Goal: Transaction & Acquisition: Purchase product/service

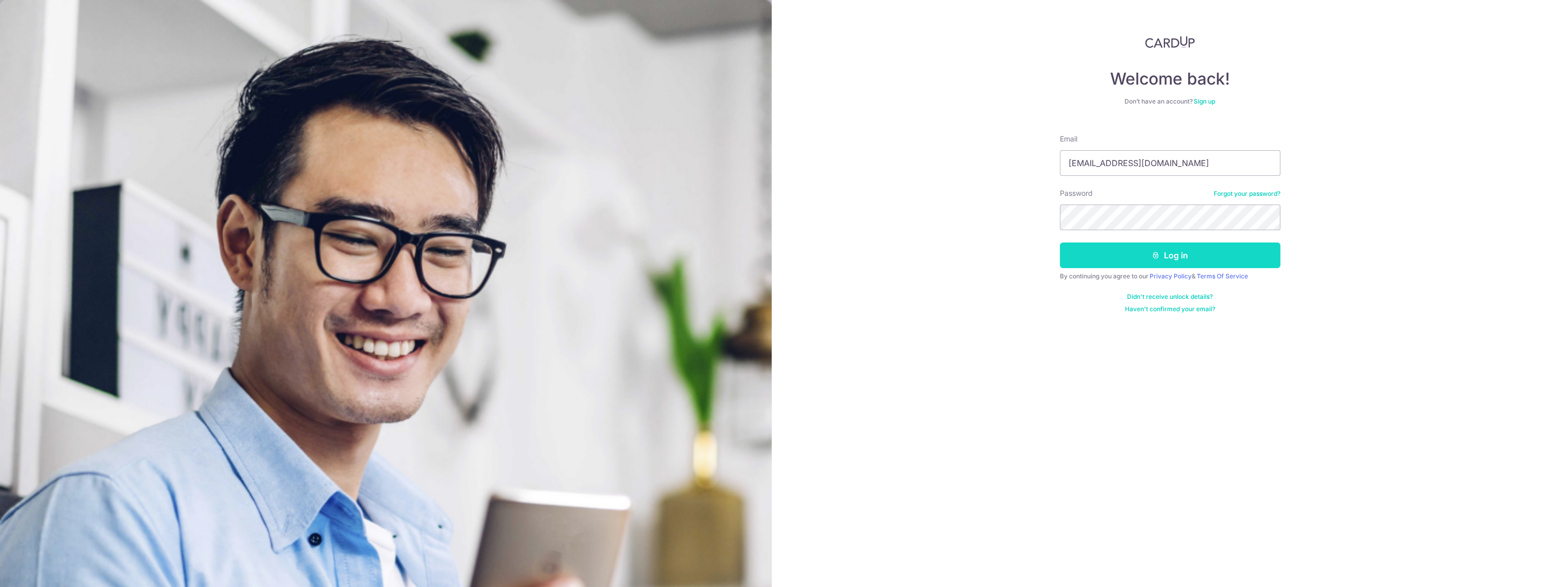
click at [1161, 258] on button "Log in" at bounding box center [1170, 255] width 220 height 26
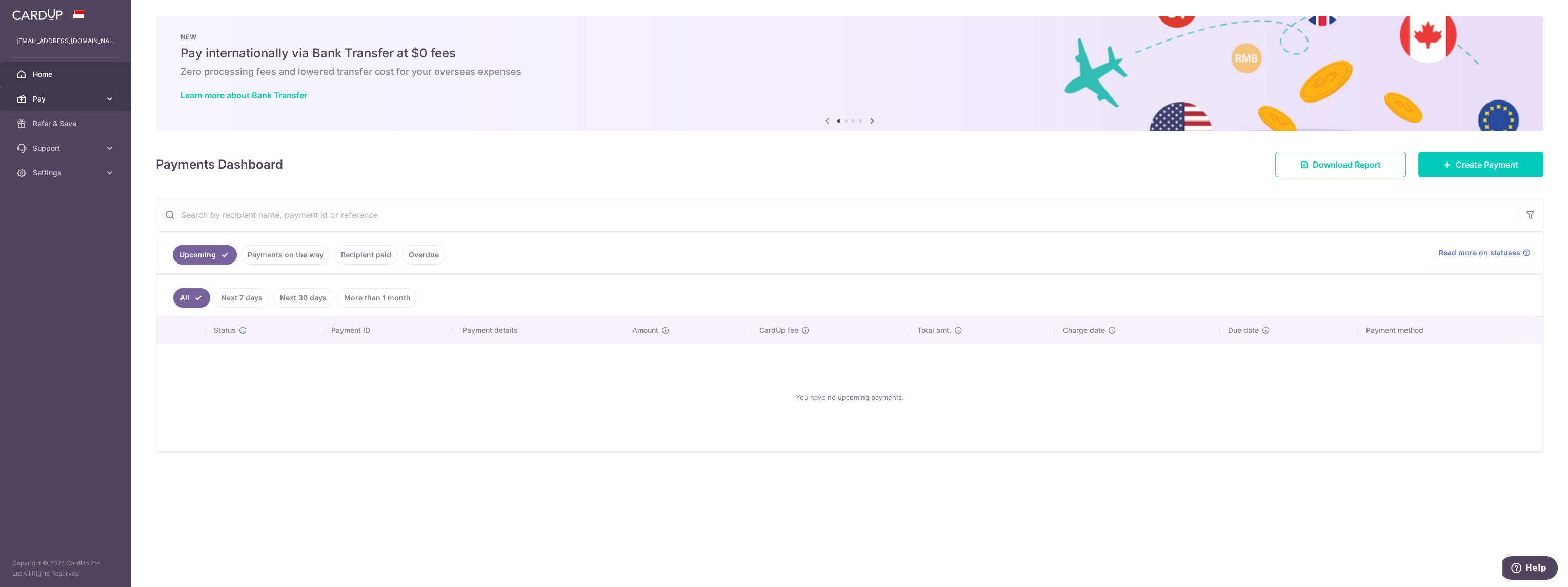
click at [61, 97] on span "Pay" at bounding box center [66, 99] width 68 height 10
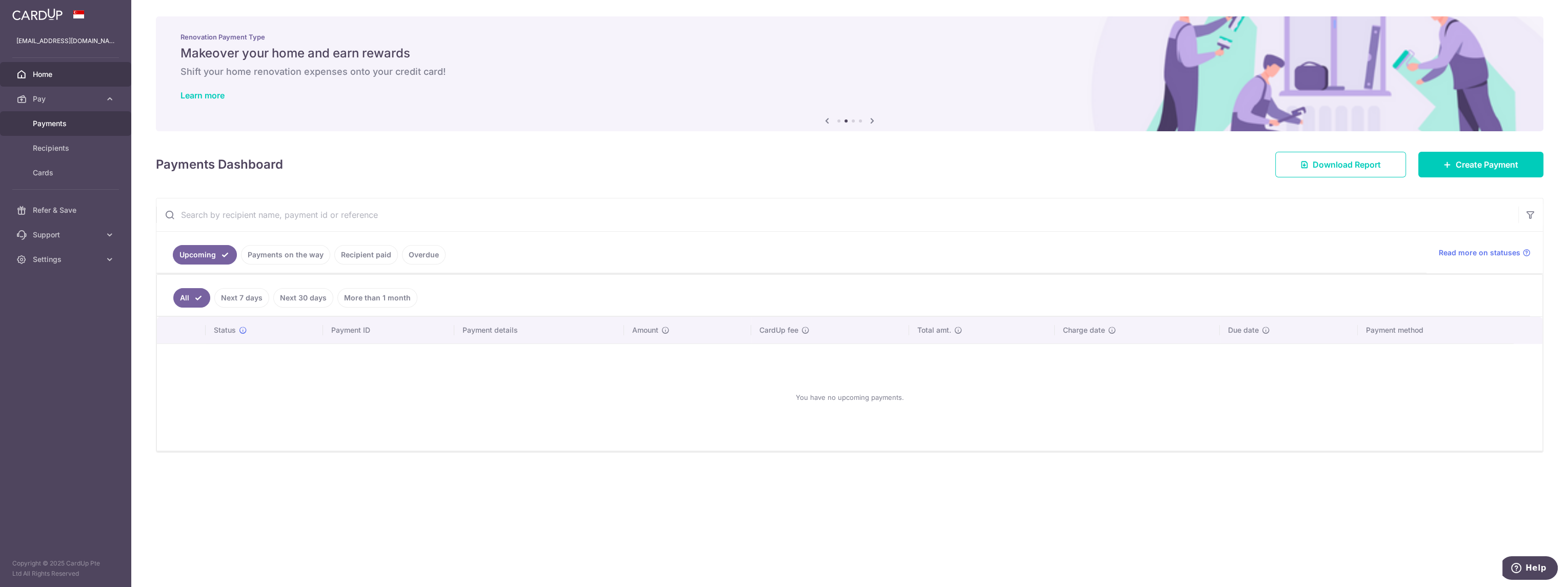
click at [64, 125] on span "Payments" at bounding box center [66, 123] width 68 height 10
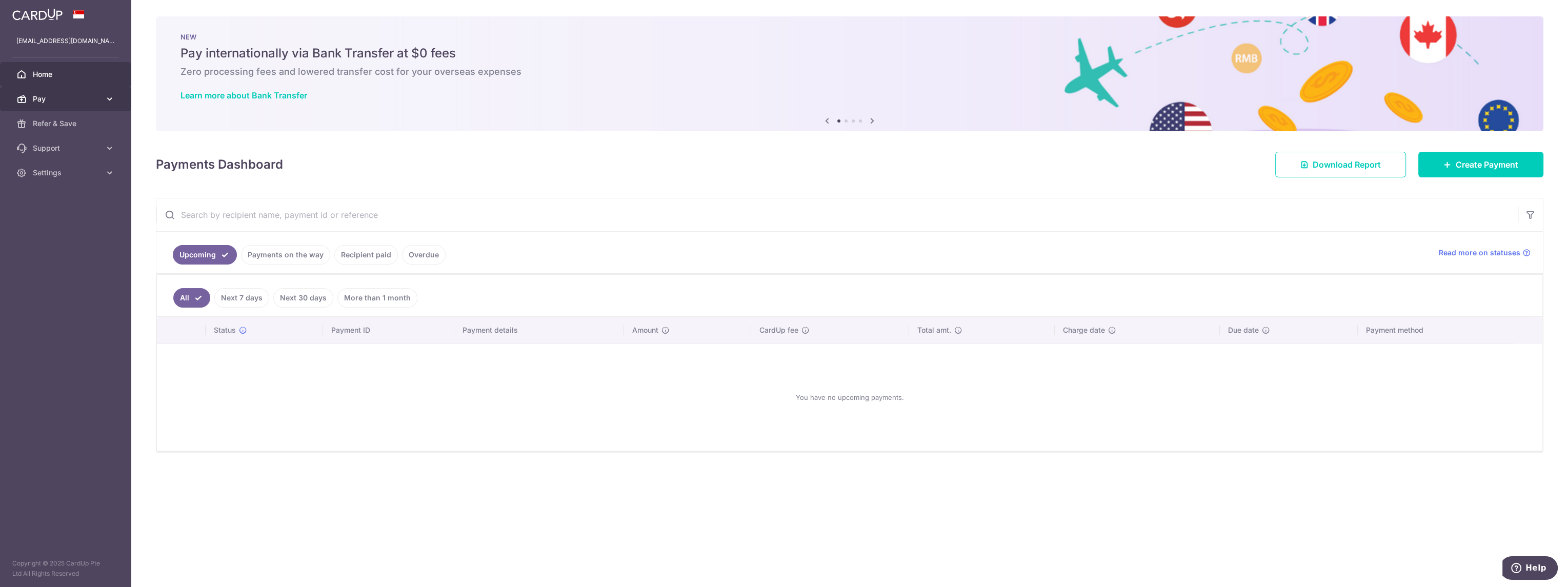
click at [101, 94] on link "Pay" at bounding box center [66, 99] width 131 height 24
click at [65, 127] on span "Payments" at bounding box center [66, 123] width 68 height 10
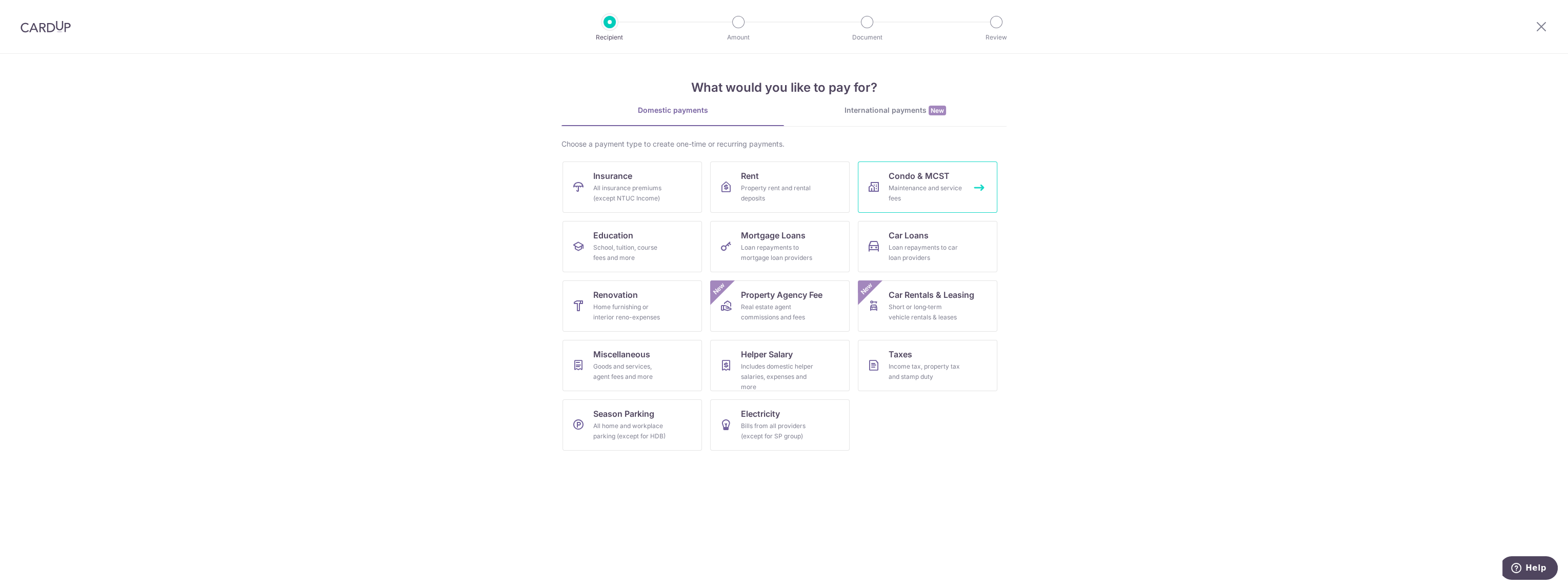
click at [956, 193] on div "Maintenance and service fees" at bounding box center [925, 193] width 74 height 21
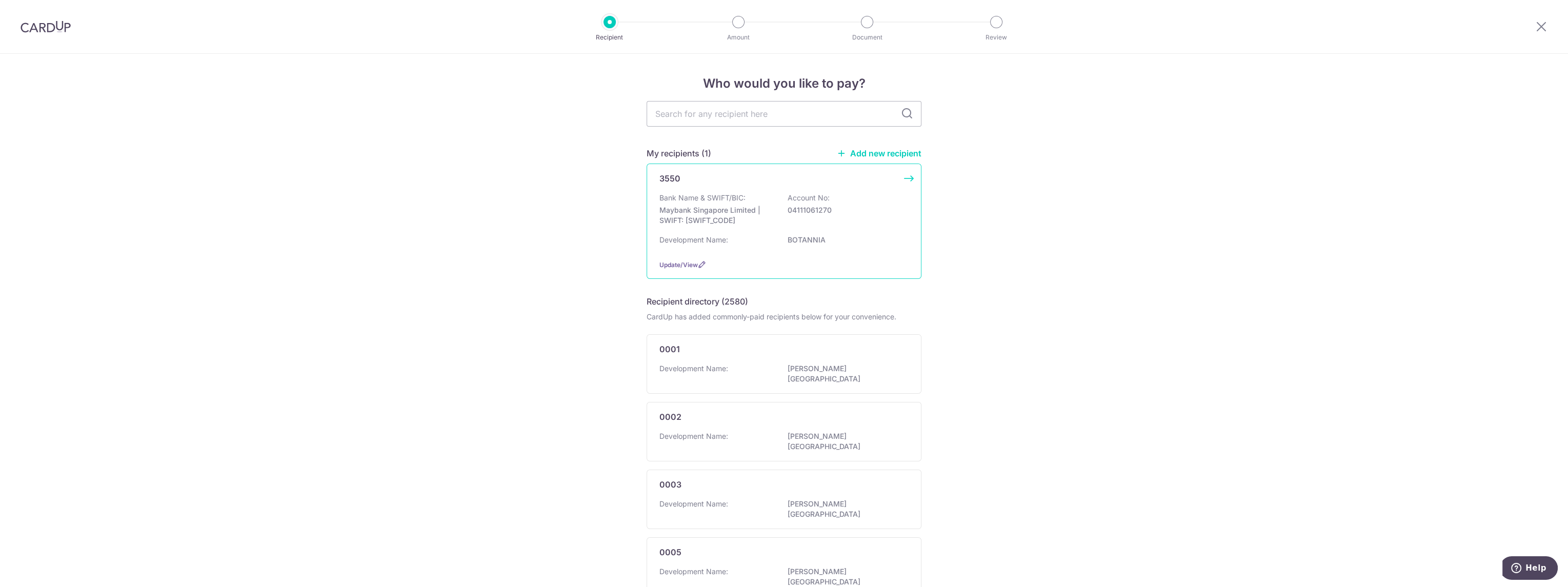
click at [760, 223] on p "Maybank Singapore Limited | SWIFT: MBBESGS2XXX" at bounding box center [716, 215] width 115 height 21
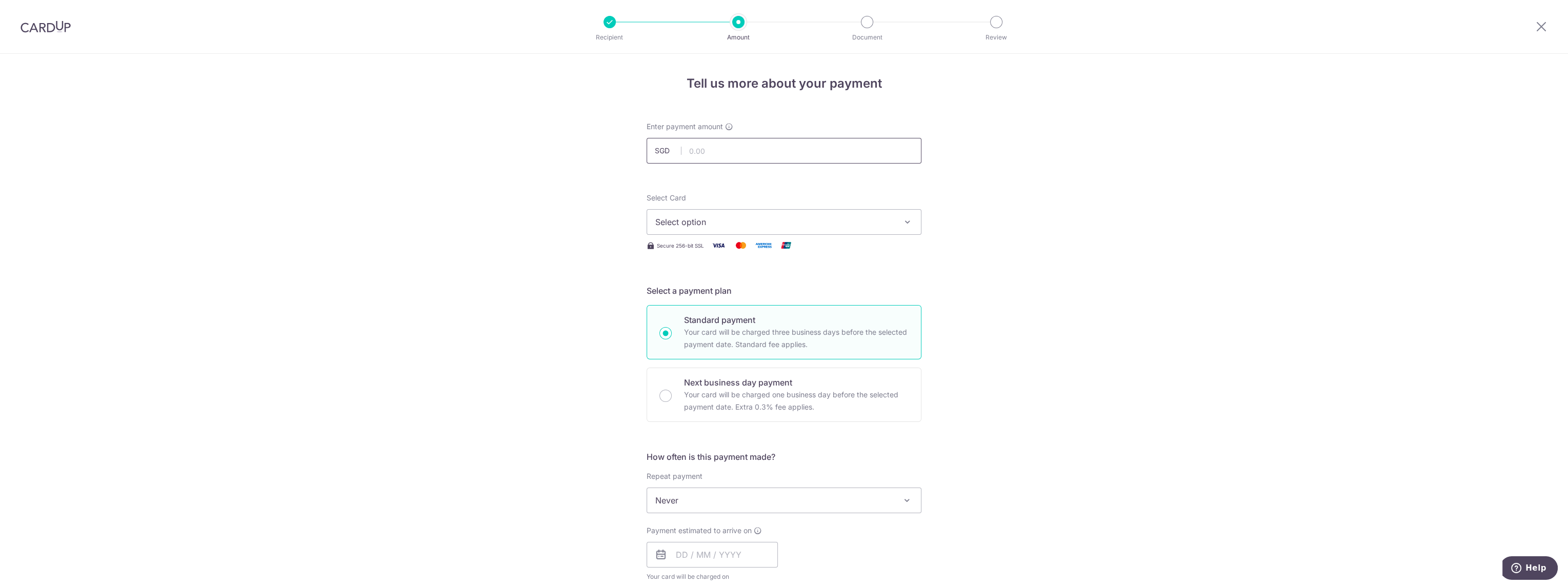
click at [719, 147] on input "text" at bounding box center [784, 151] width 275 height 26
type input "1,321.08"
click at [879, 190] on form "Enter payment amount SGD 1,321.08 1321.08 Select Card Select option Add credit …" at bounding box center [784, 527] width 275 height 811
click at [838, 226] on span "Select option" at bounding box center [775, 222] width 239 height 12
click at [709, 249] on span "Add credit card" at bounding box center [793, 251] width 239 height 10
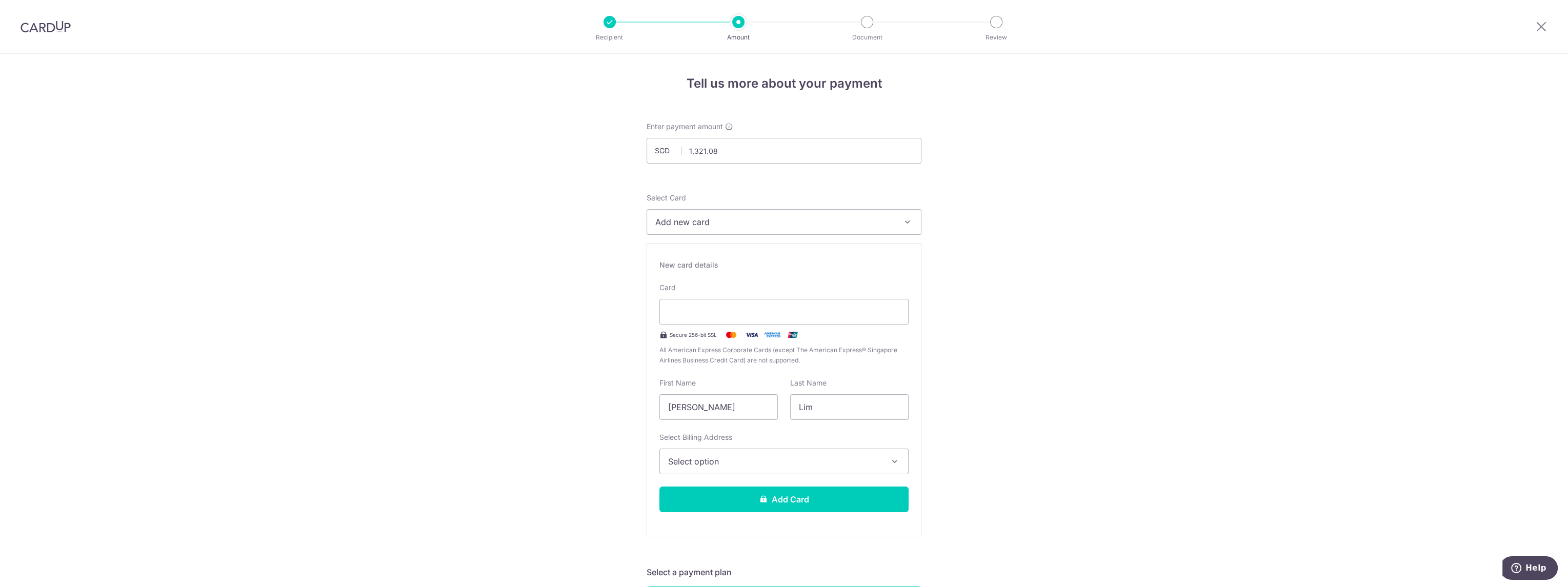
click at [772, 453] on button "Select option" at bounding box center [783, 461] width 249 height 26
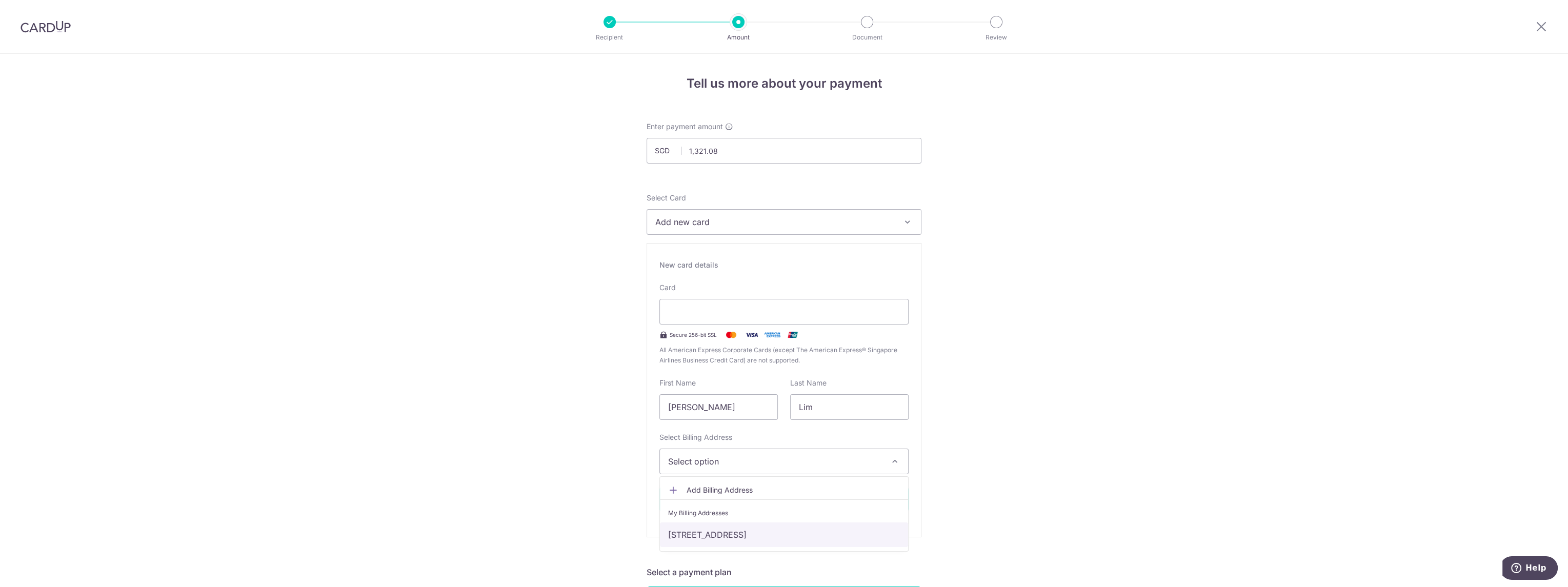
click at [715, 535] on link "27B West Coast Park, 08-07, Singapore, Singapore, Singapore-127722" at bounding box center [784, 534] width 248 height 24
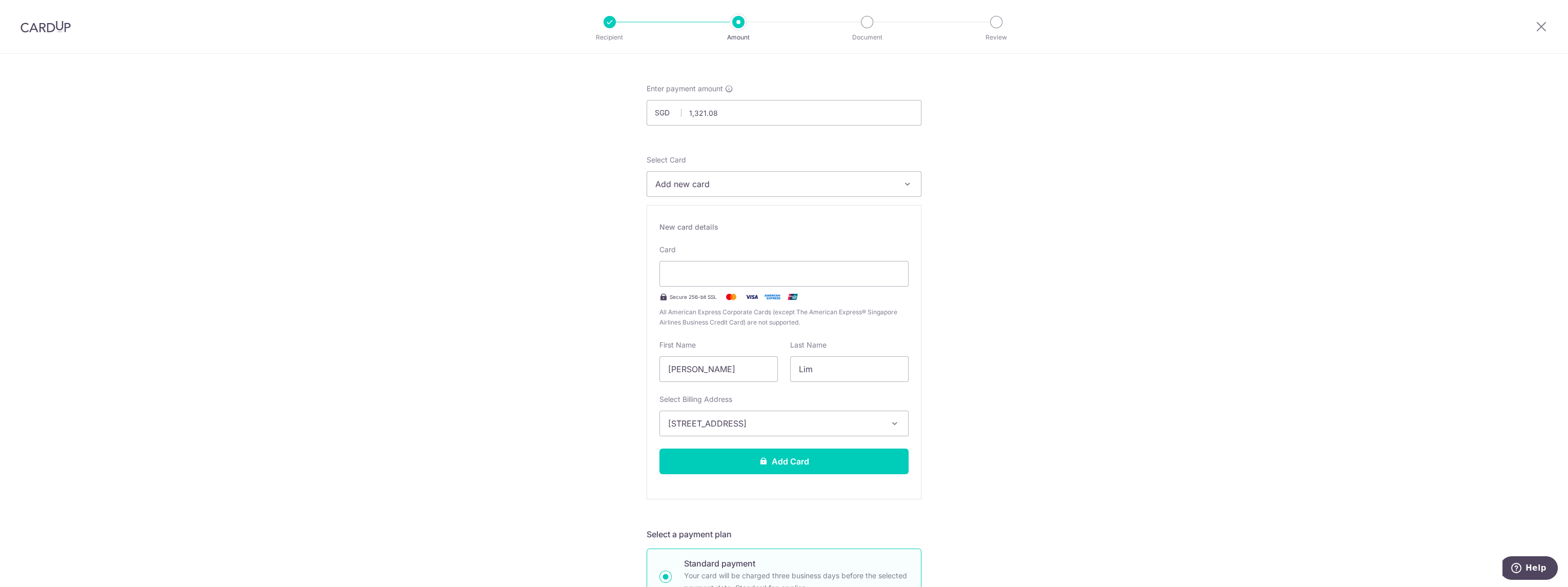
scroll to position [57, 0]
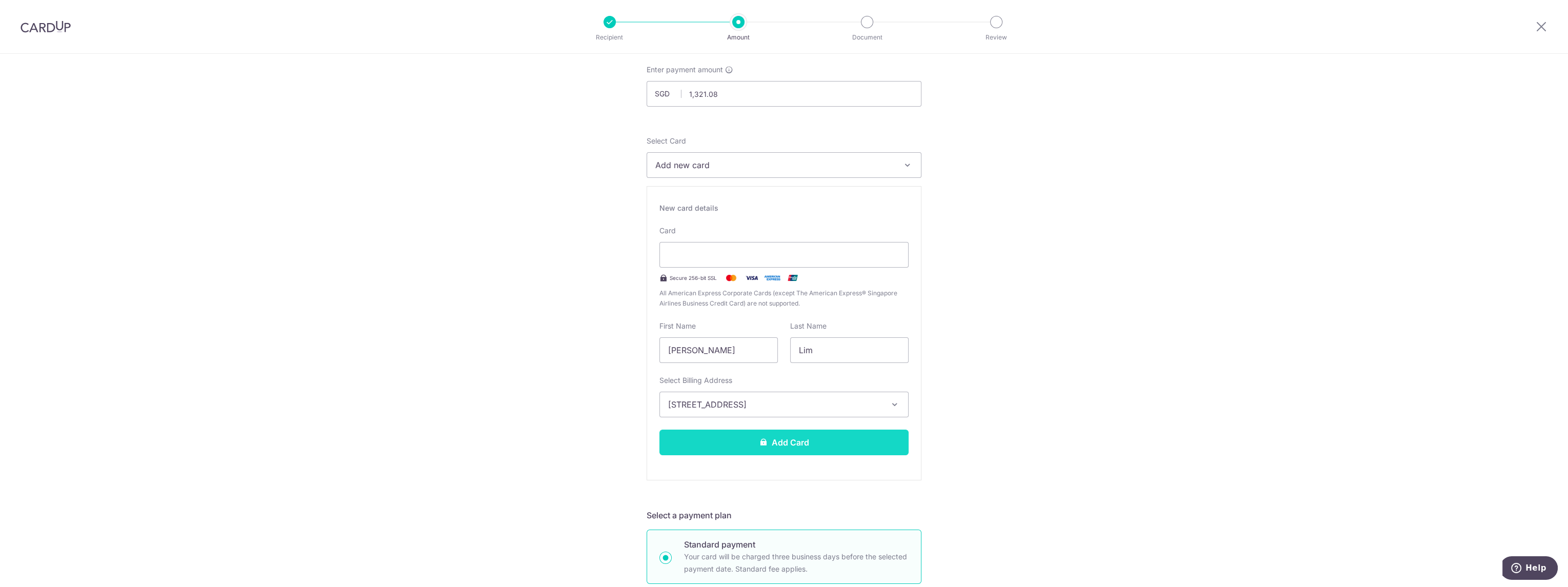
click at [822, 439] on button "Add Card" at bounding box center [783, 442] width 249 height 26
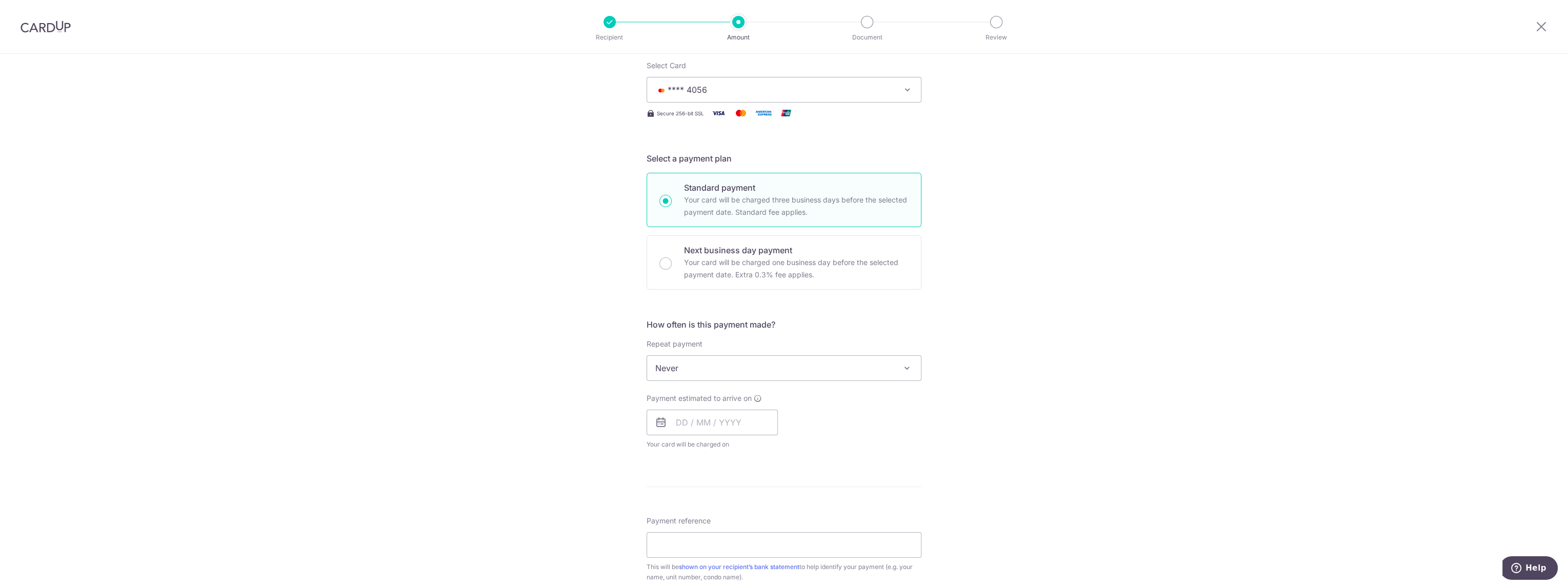
scroll to position [114, 0]
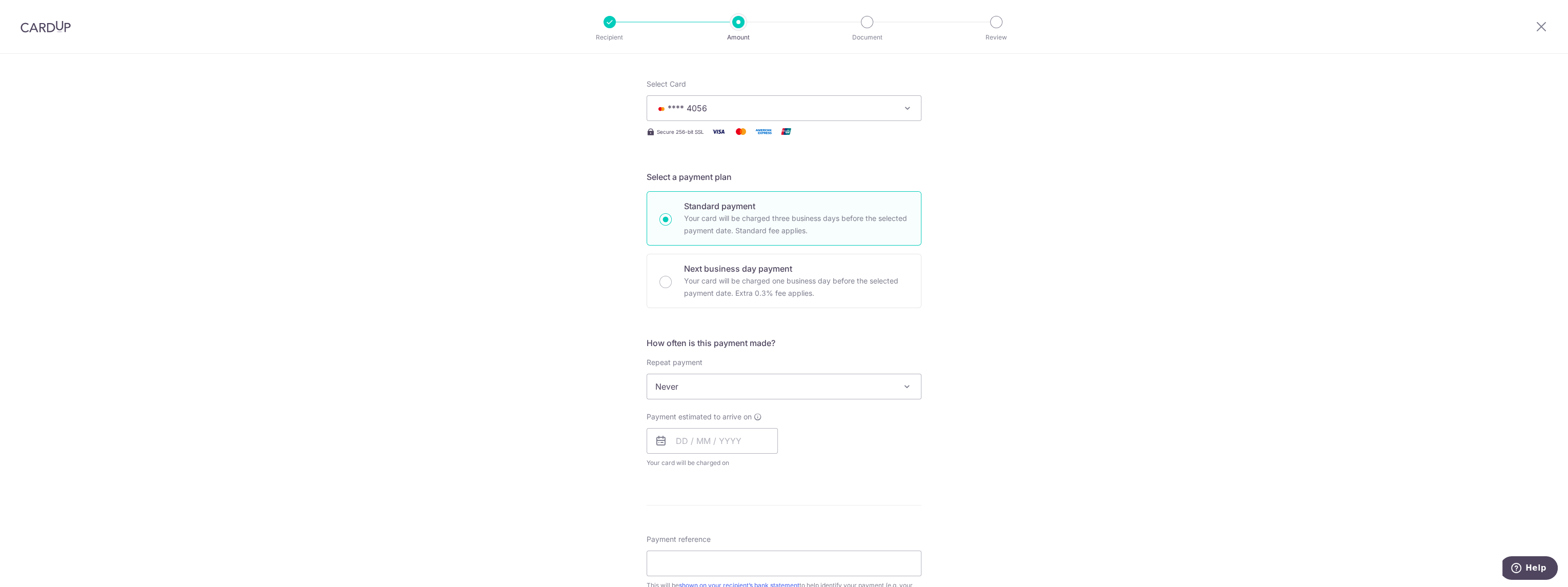
click at [861, 384] on span "Never" at bounding box center [784, 386] width 274 height 24
click at [1005, 381] on div "Tell us more about your payment Enter payment amount SGD 1,321.08 1321.08 Card …" at bounding box center [784, 403] width 1568 height 927
click at [772, 389] on span "Never" at bounding box center [784, 386] width 274 height 24
click at [555, 385] on div "Tell us more about your payment Enter payment amount SGD 1,321.08 1321.08 Card …" at bounding box center [784, 403] width 1568 height 927
click at [672, 440] on input "text" at bounding box center [712, 440] width 131 height 26
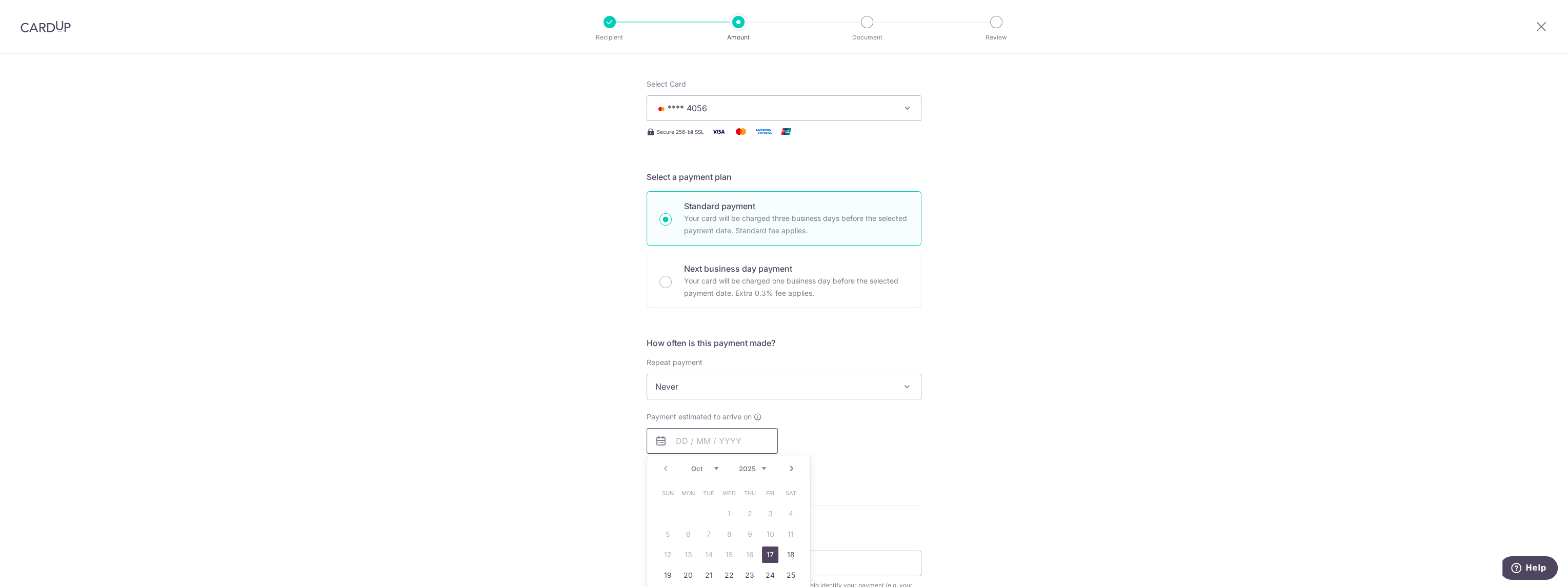
scroll to position [171, 0]
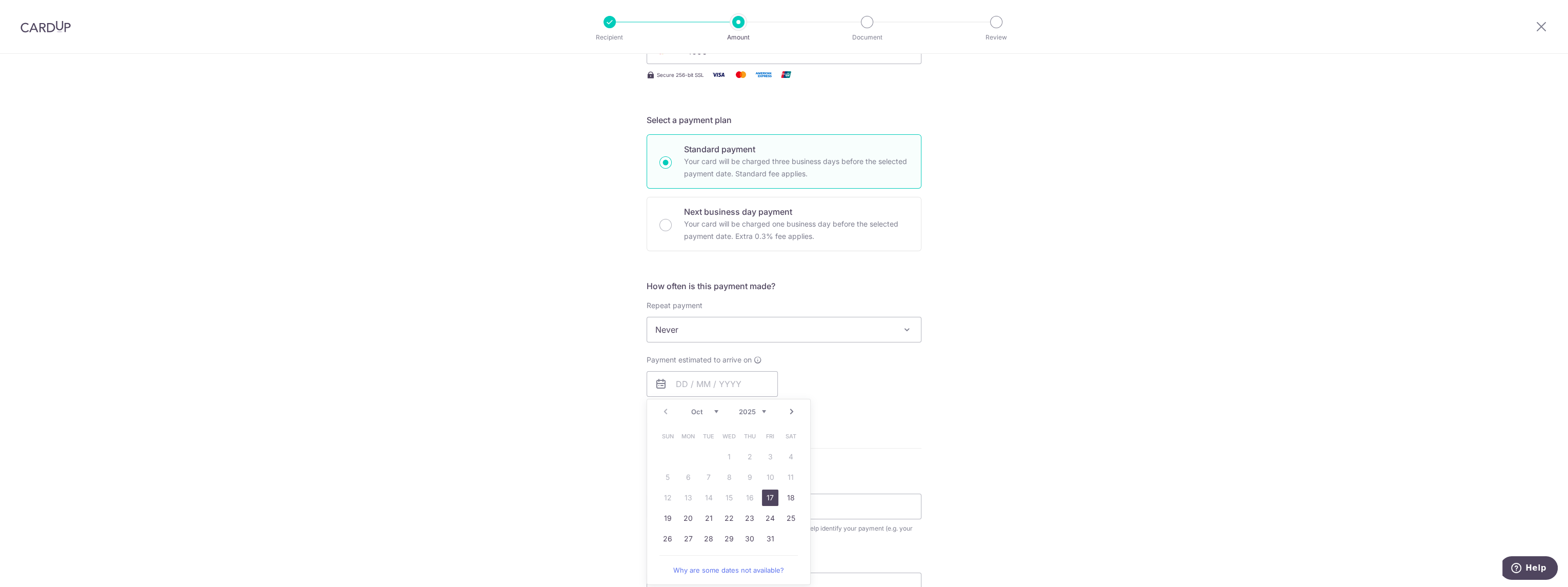
click at [765, 496] on link "17" at bounding box center [770, 497] width 16 height 16
type input "17/10/2025"
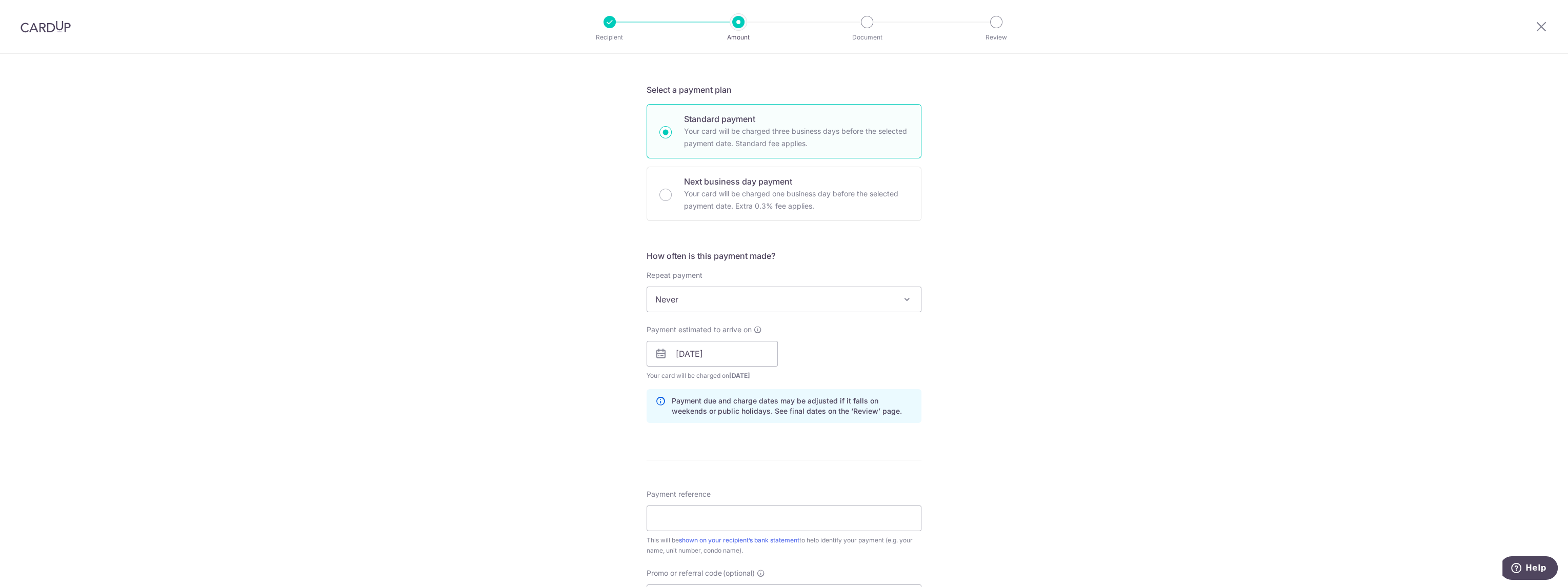
scroll to position [228, 0]
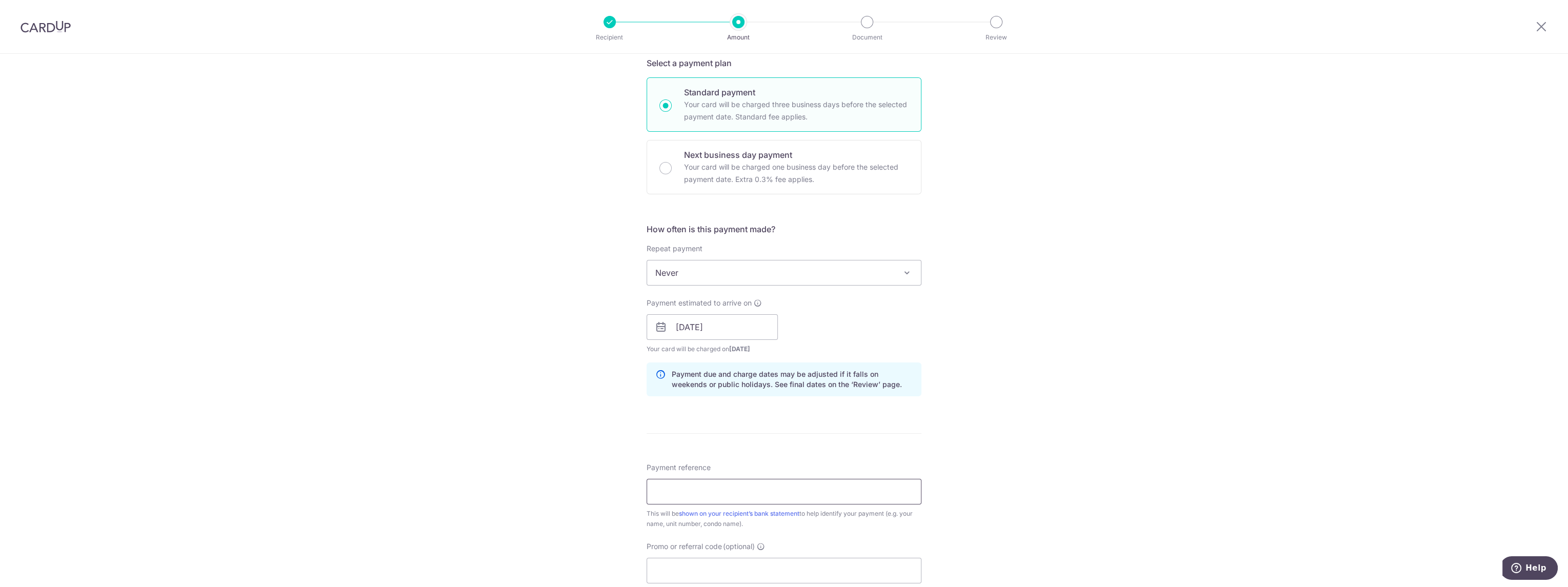
click at [758, 489] on input "Payment reference" at bounding box center [784, 491] width 275 height 26
type input "3550-TID-230098"
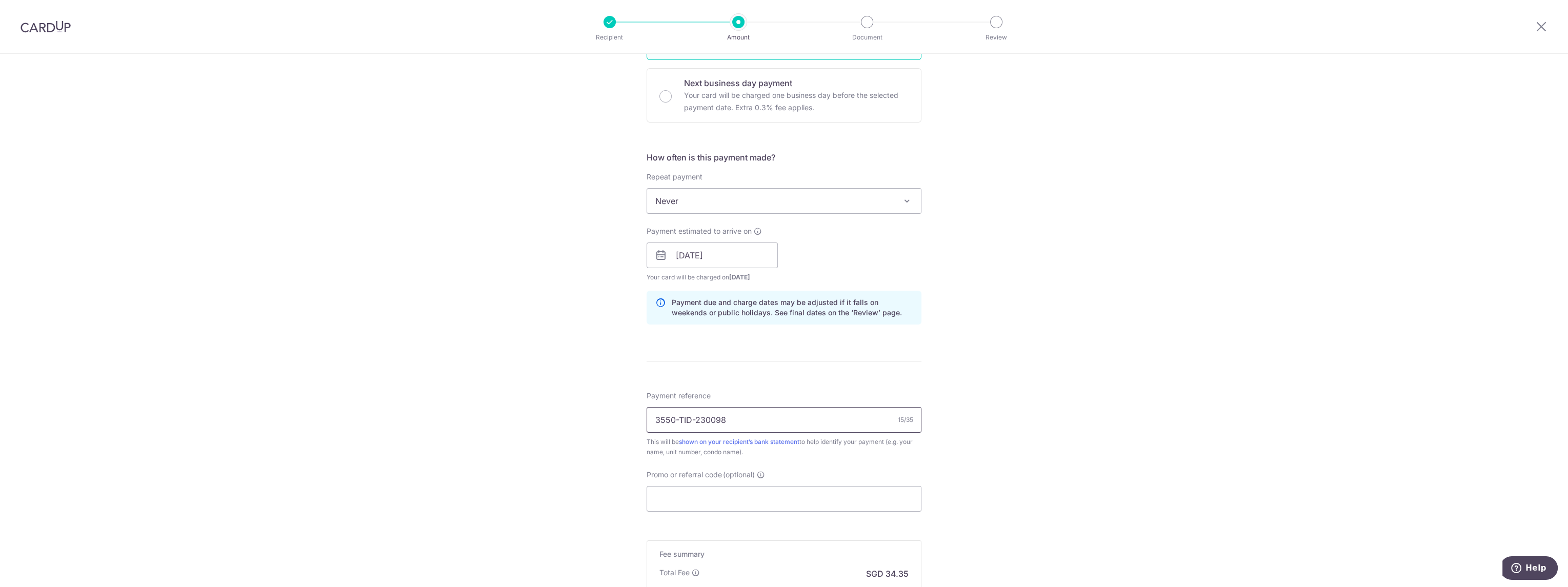
scroll to position [341, 0]
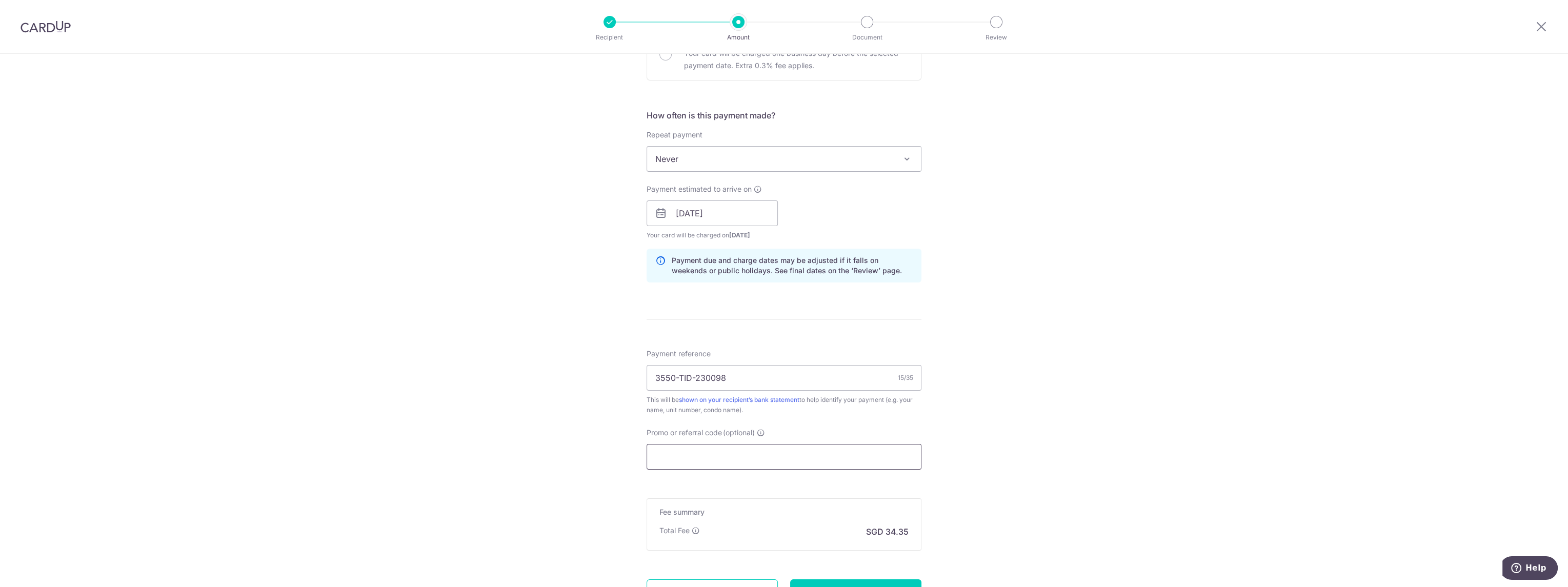
click at [733, 458] on input "Promo or referral code (optional)" at bounding box center [784, 457] width 275 height 26
paste input "OFF225"
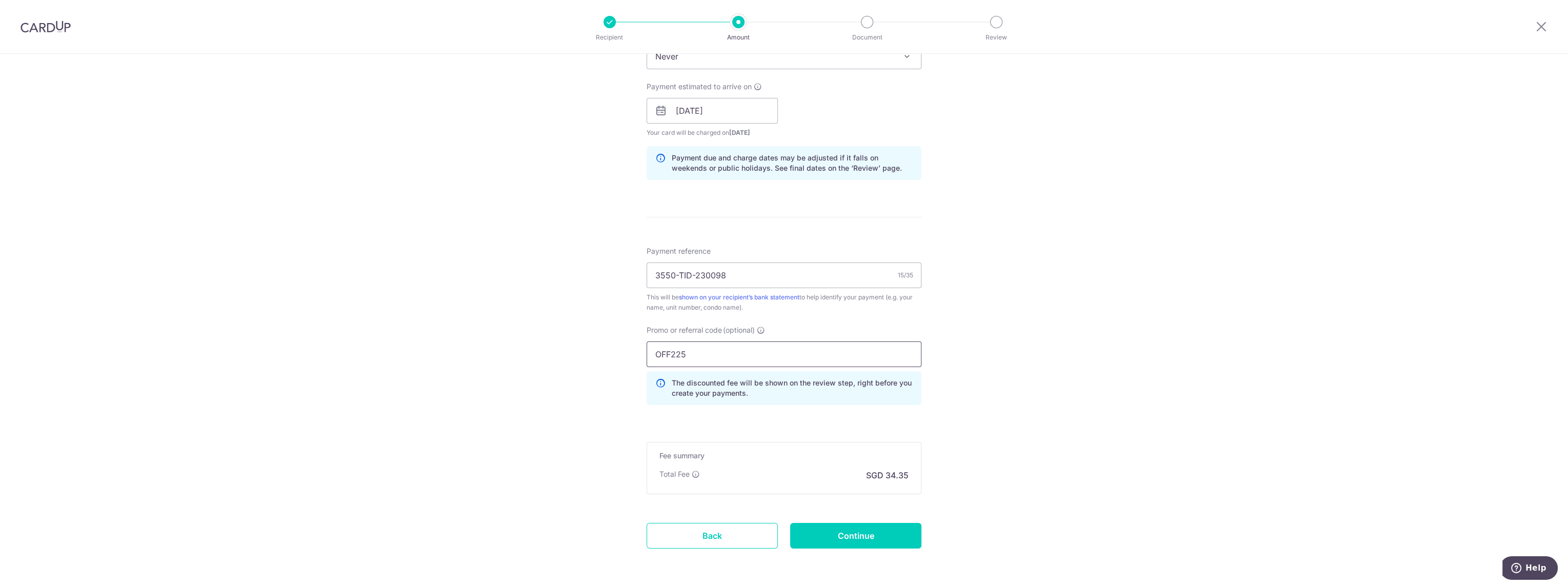
scroll to position [455, 0]
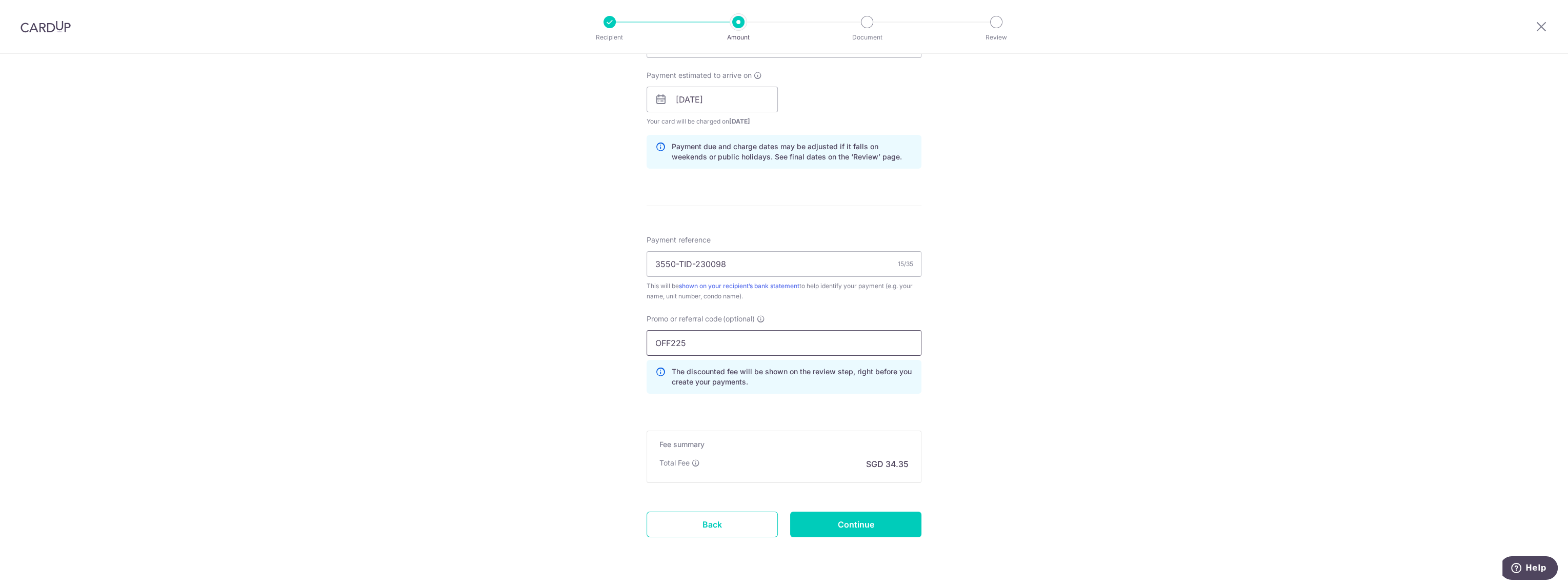
type input "OFF225"
click at [572, 416] on div "Tell us more about your payment Enter payment amount SGD 1,321.08 1321.08 Card …" at bounding box center [784, 106] width 1568 height 1015
click at [857, 524] on input "Continue" at bounding box center [856, 524] width 131 height 26
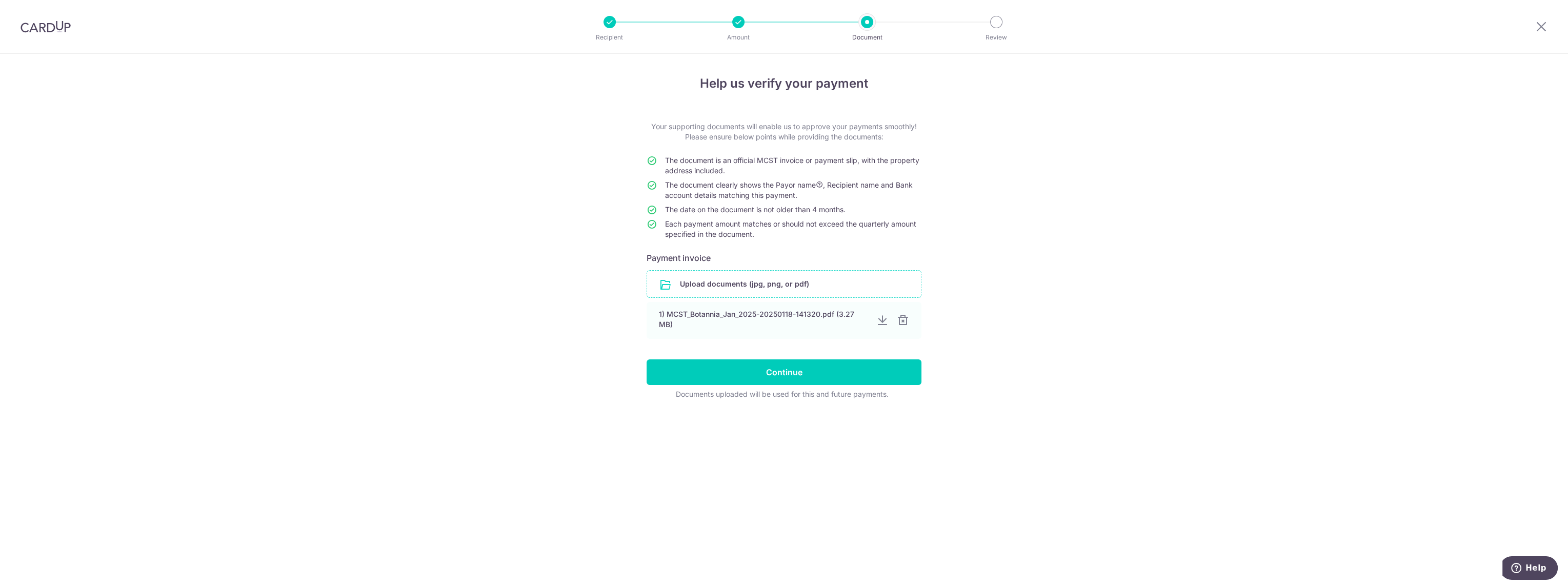
click at [696, 286] on input "file" at bounding box center [784, 284] width 274 height 27
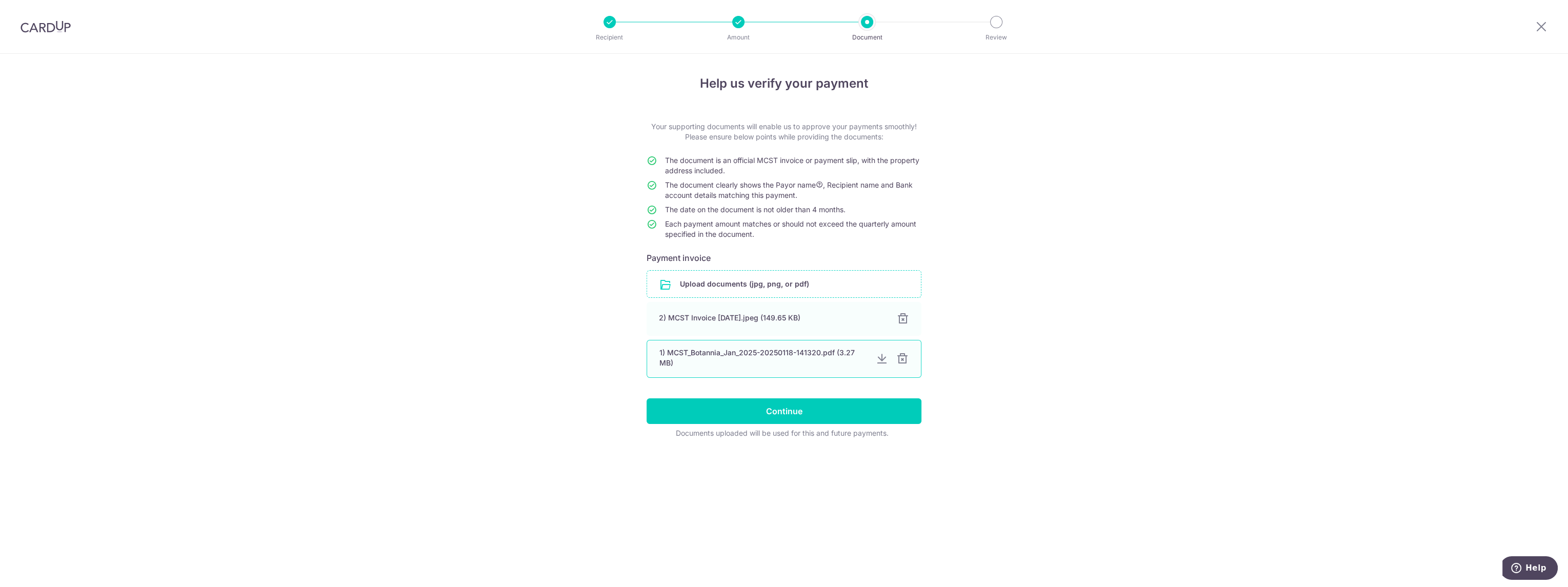
click at [903, 358] on div at bounding box center [902, 359] width 12 height 12
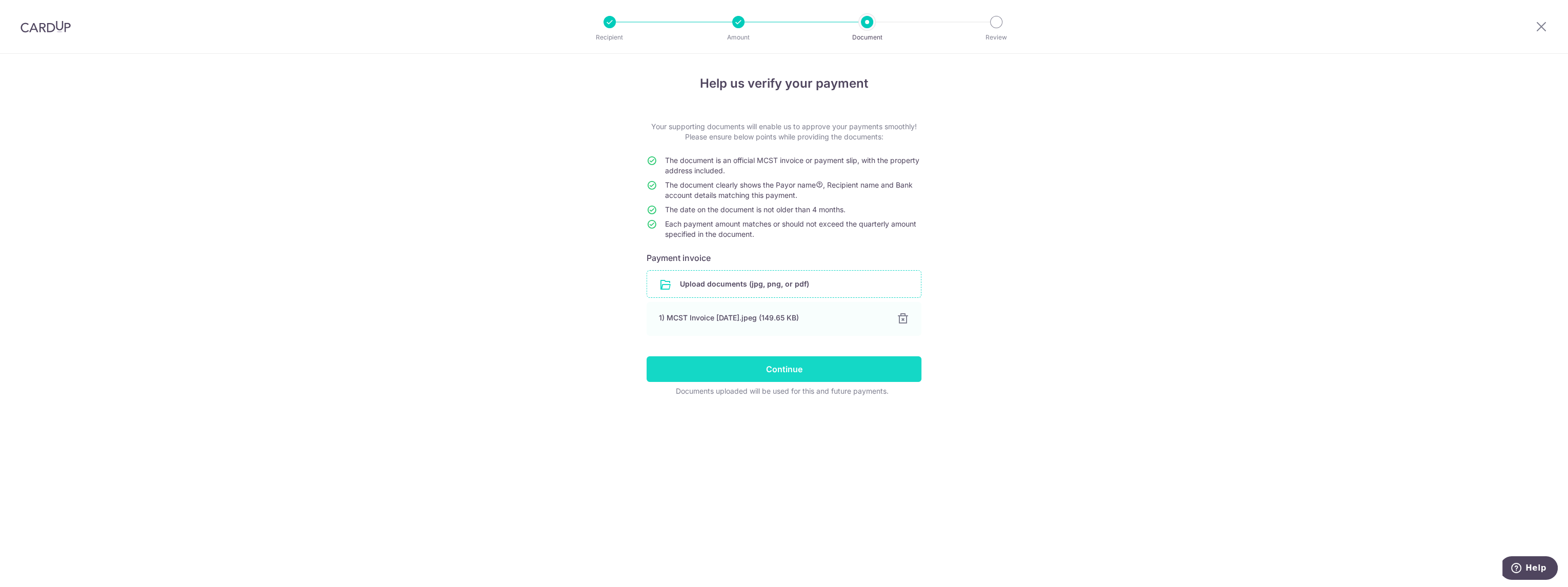
click at [805, 371] on input "Continue" at bounding box center [784, 369] width 275 height 26
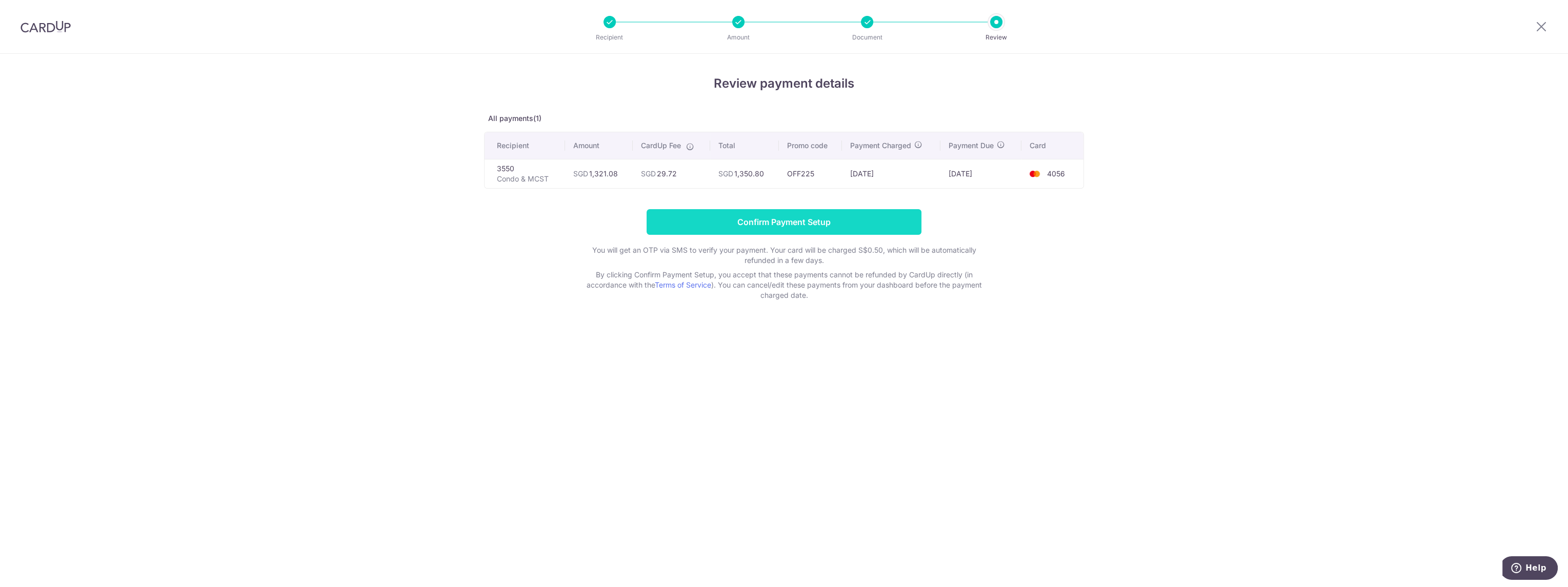
click at [795, 219] on input "Confirm Payment Setup" at bounding box center [784, 222] width 275 height 26
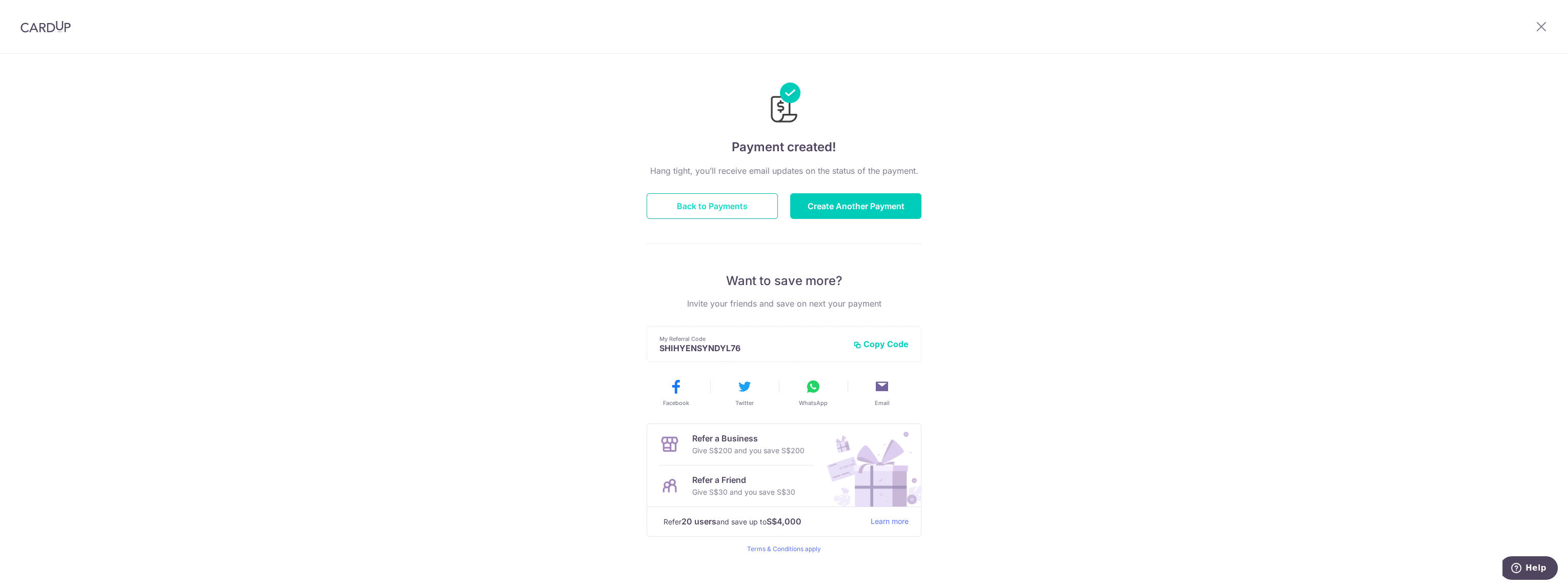
click at [732, 208] on button "Back to Payments" at bounding box center [712, 206] width 131 height 26
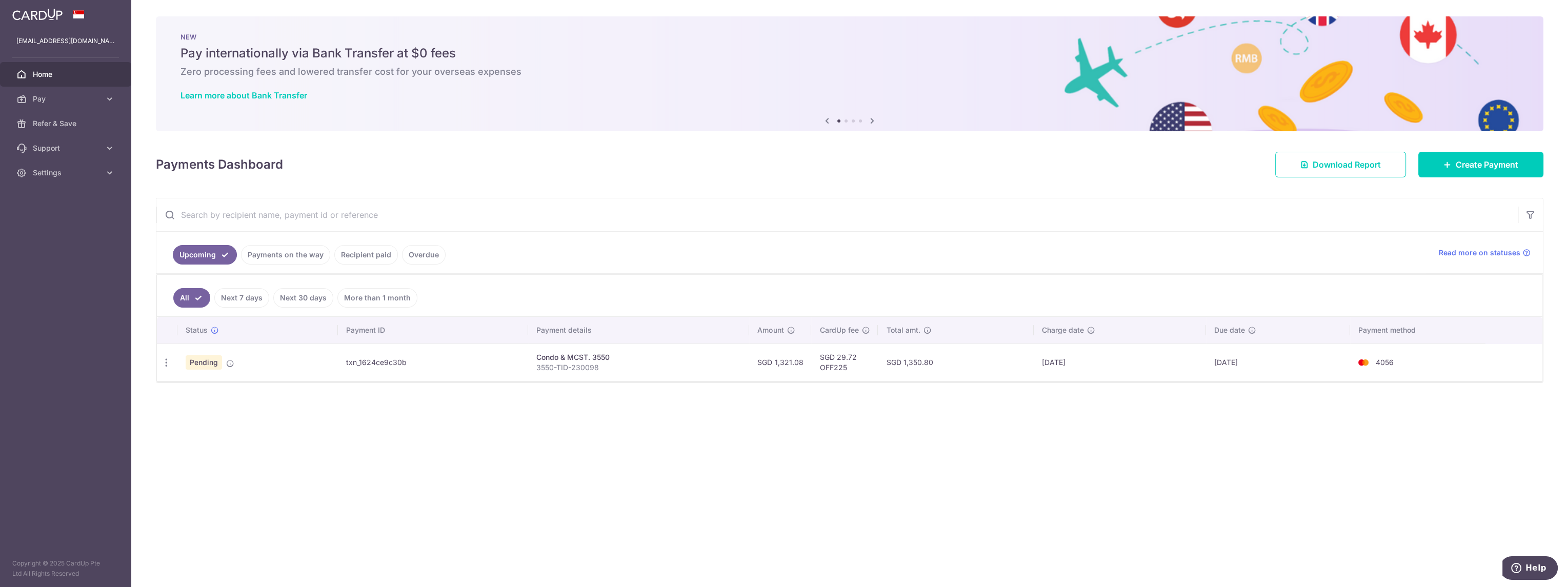
click at [450, 438] on div "× Pause Schedule Pause all future payments in this series Pause just this one p…" at bounding box center [850, 293] width 1437 height 587
